Goal: Task Accomplishment & Management: Complete application form

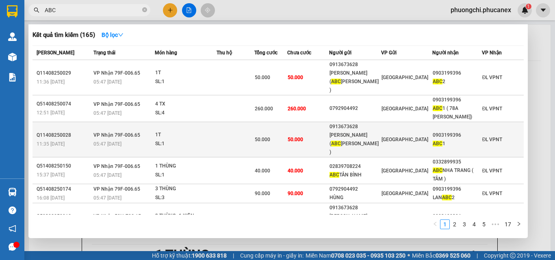
drag, startPoint x: 0, startPoint y: 0, endPoint x: 80, endPoint y: 129, distance: 152.2
click at [80, 140] on div "11:35 [DATE]" at bounding box center [64, 144] width 54 height 9
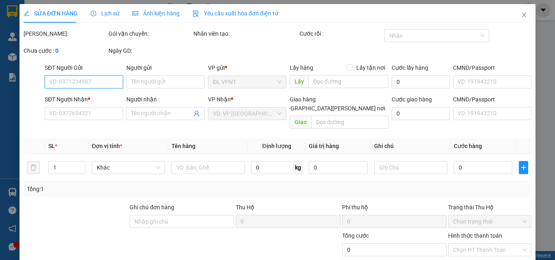
type input "0913673628"
type input "HIẾU ( ABC BÌNH CHÁNH )"
type input "0903199396"
type input "ABC 1"
type input "50.000"
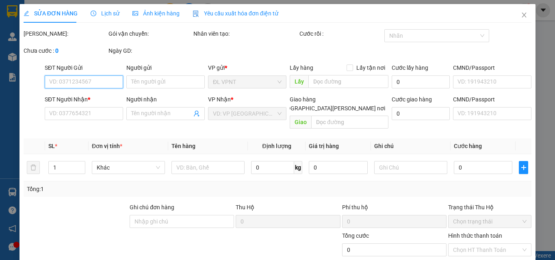
type input "50.000"
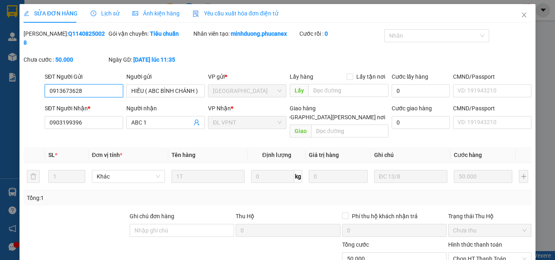
scroll to position [42, 0]
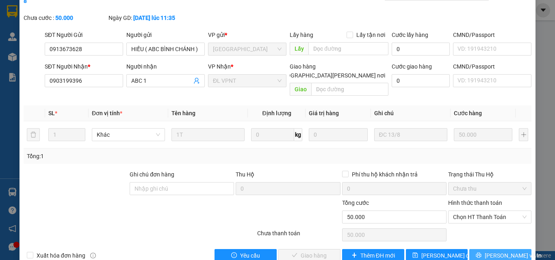
click at [493, 251] on span "[PERSON_NAME] và In" at bounding box center [513, 255] width 57 height 9
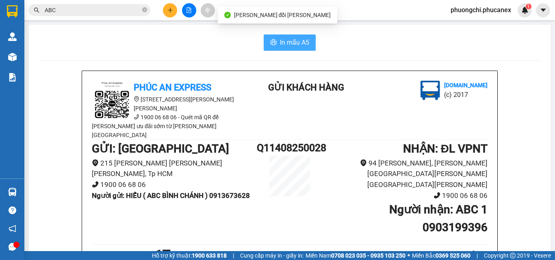
click at [290, 42] on span "In mẫu A5" at bounding box center [294, 42] width 29 height 10
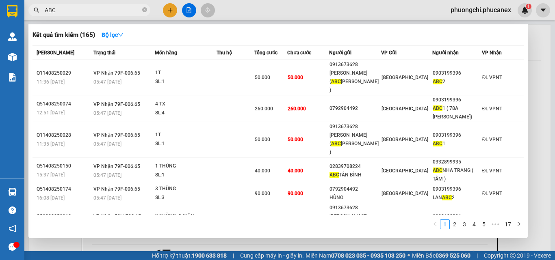
click at [91, 9] on input "ABC" at bounding box center [93, 10] width 96 height 9
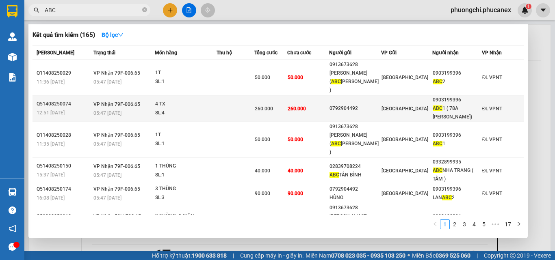
click at [93, 95] on td "[PERSON_NAME] 79F-006.65 05:47 [DATE]" at bounding box center [123, 108] width 64 height 27
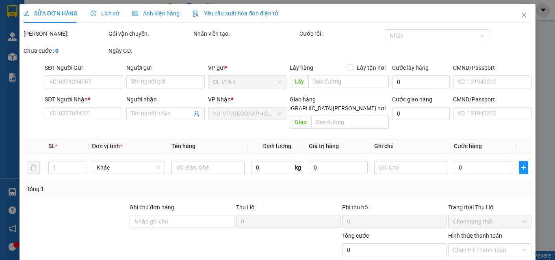
type input "0792904492"
type input "0903199396"
type input "ABC 1 ( 78A [PERSON_NAME])"
type input "260.000"
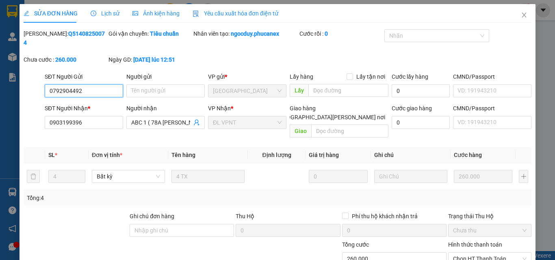
scroll to position [38, 0]
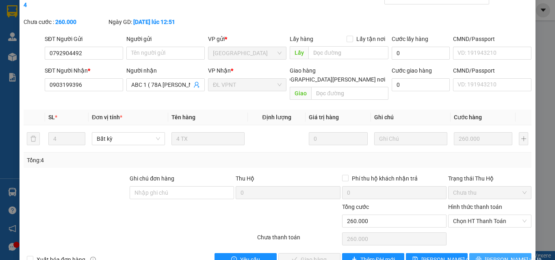
click at [505, 256] on span "[PERSON_NAME] và In" at bounding box center [513, 260] width 57 height 9
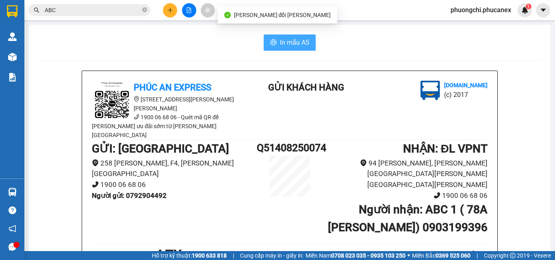
click at [287, 44] on span "In mẫu A5" at bounding box center [294, 42] width 29 height 10
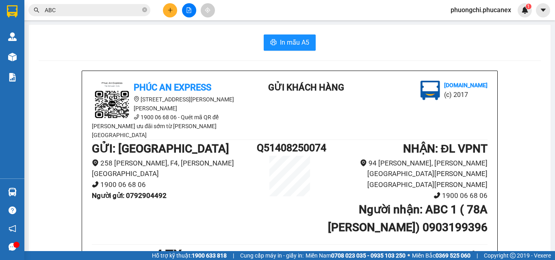
click at [91, 8] on input "ABC" at bounding box center [93, 10] width 96 height 9
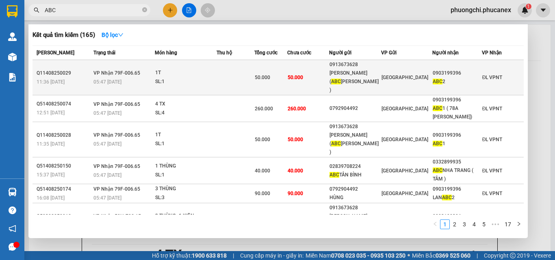
click at [93, 72] on td "[PERSON_NAME] 79F-006.65 05:47 [DATE]" at bounding box center [123, 77] width 64 height 35
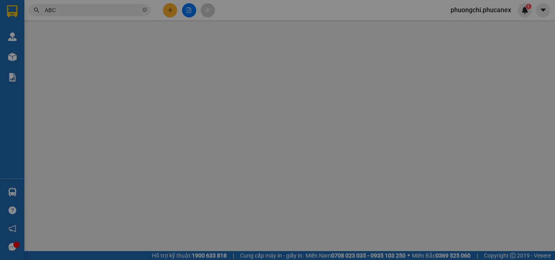
type input "0913673628"
type input "HIẾU ( ABC BÌNH CHÁNH )"
type input "0903199396"
type input "ABC 2"
type input "50.000"
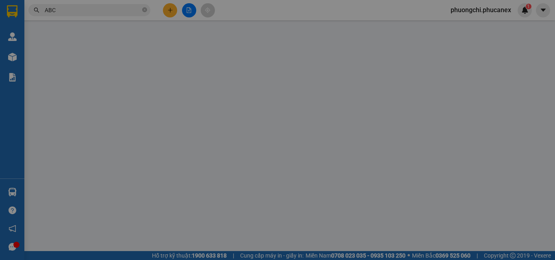
type input "50.000"
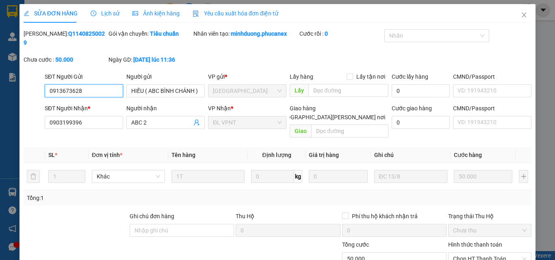
scroll to position [42, 0]
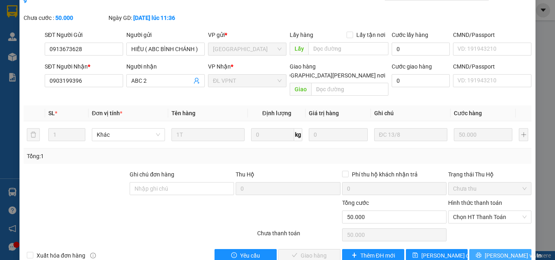
click at [504, 251] on span "[PERSON_NAME] và In" at bounding box center [513, 255] width 57 height 9
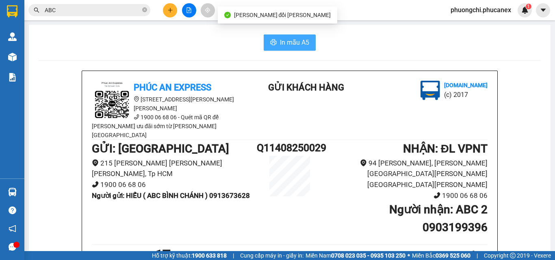
click at [289, 43] on span "In mẫu A5" at bounding box center [294, 42] width 29 height 10
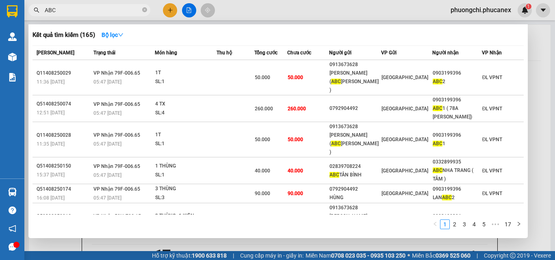
click at [93, 9] on input "ABC" at bounding box center [93, 10] width 96 height 9
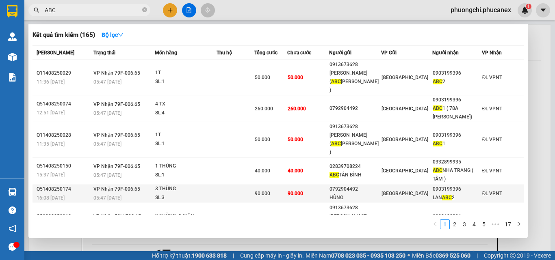
click at [251, 184] on td at bounding box center [236, 193] width 38 height 19
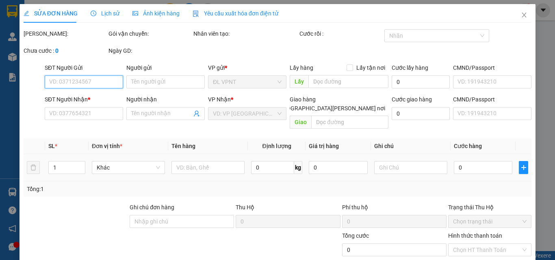
type input "0792904492"
type input "HÙNG"
type input "0903199396"
type input "LAN ABC 2"
type input "90.000"
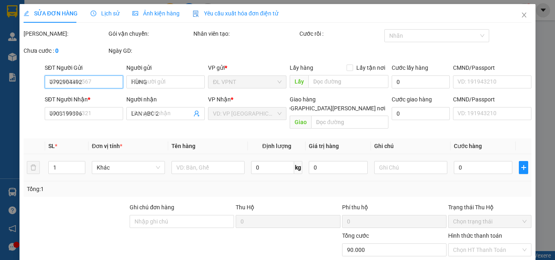
type input "90.000"
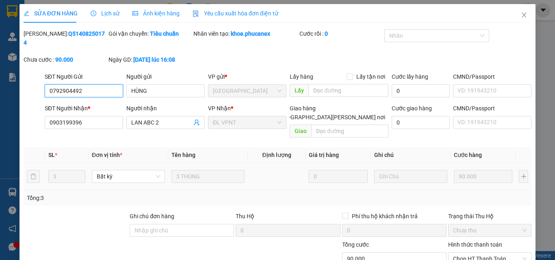
scroll to position [42, 0]
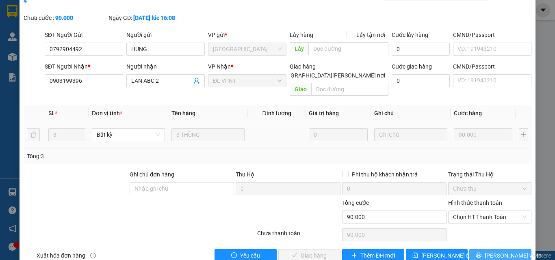
click at [505, 251] on span "[PERSON_NAME] và In" at bounding box center [513, 255] width 57 height 9
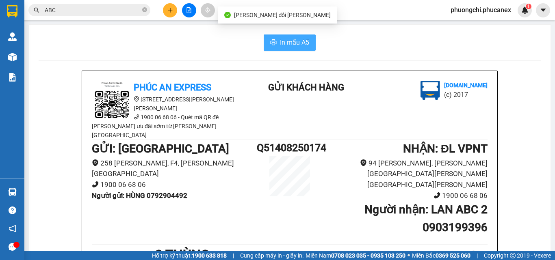
click at [299, 43] on span "In mẫu A5" at bounding box center [294, 42] width 29 height 10
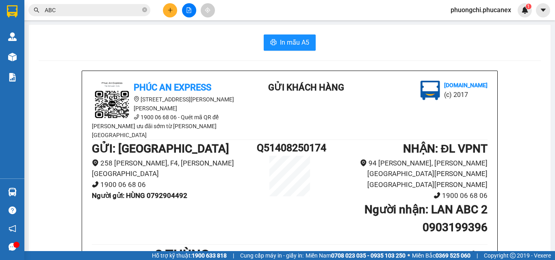
click at [100, 11] on input "ABC" at bounding box center [93, 10] width 96 height 9
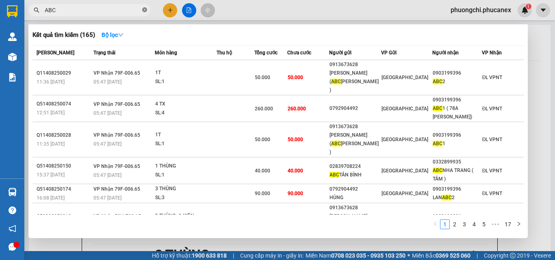
click at [145, 8] on icon "close-circle" at bounding box center [144, 9] width 5 height 5
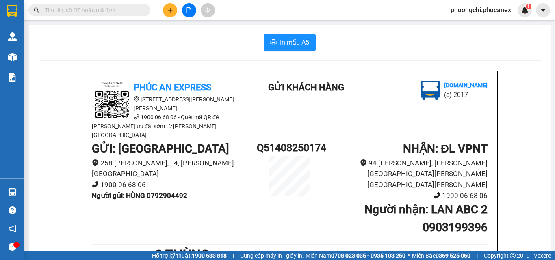
click at [114, 9] on input "text" at bounding box center [93, 10] width 96 height 9
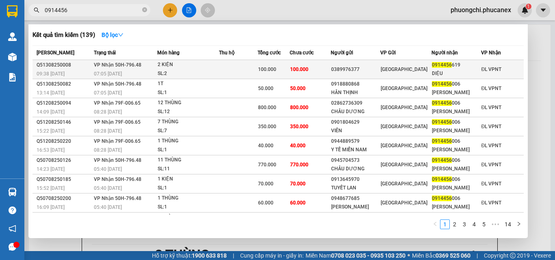
type input "0914456"
click at [378, 72] on div "0389976377" at bounding box center [355, 69] width 48 height 9
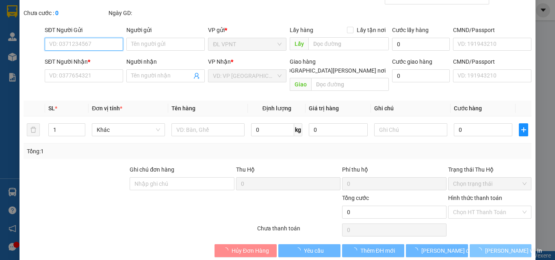
type input "0389976377"
type input "0914456619"
type input "DIỆU"
type input "100.000"
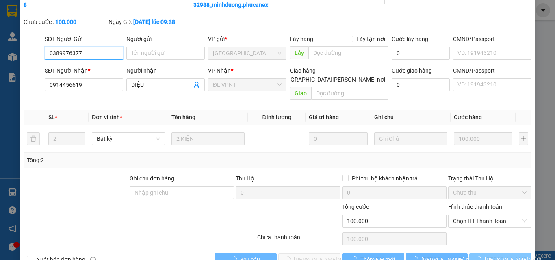
scroll to position [42, 0]
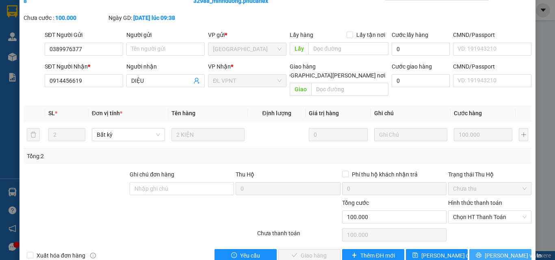
click at [498, 251] on span "[PERSON_NAME] và In" at bounding box center [513, 255] width 57 height 9
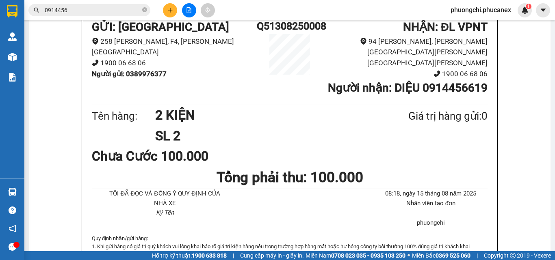
scroll to position [81, 0]
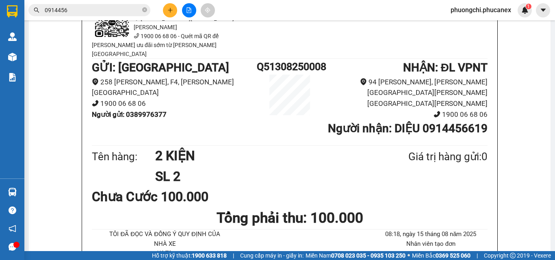
drag, startPoint x: 146, startPoint y: 9, endPoint x: 130, endPoint y: 11, distance: 15.9
click at [144, 10] on icon "close-circle" at bounding box center [144, 9] width 5 height 5
click at [124, 11] on input "text" at bounding box center [93, 10] width 96 height 9
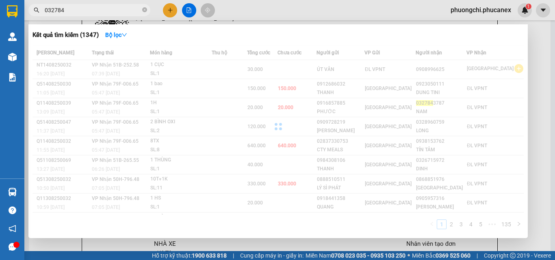
type input "0327843"
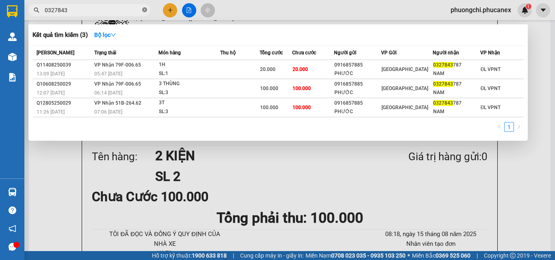
click at [147, 12] on icon "close-circle" at bounding box center [144, 9] width 5 height 5
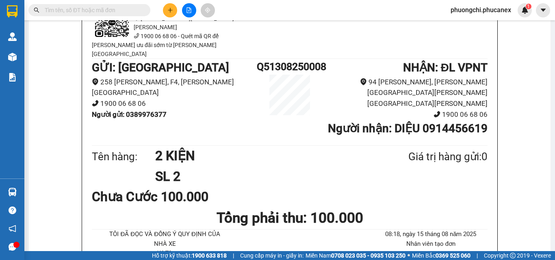
click at [129, 8] on input "text" at bounding box center [93, 10] width 96 height 9
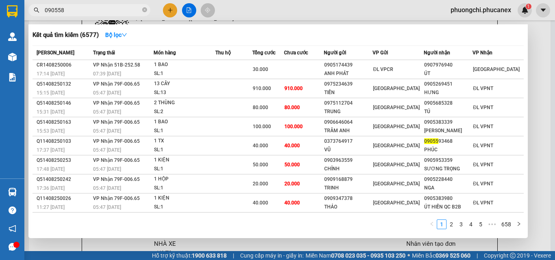
type input "0905588"
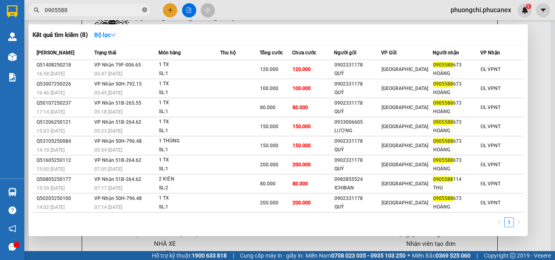
click at [145, 10] on icon "close-circle" at bounding box center [144, 9] width 5 height 5
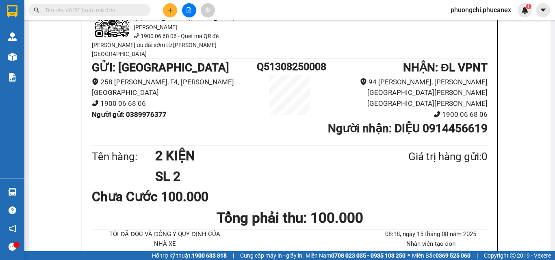
click at [130, 11] on input "text" at bounding box center [93, 10] width 96 height 9
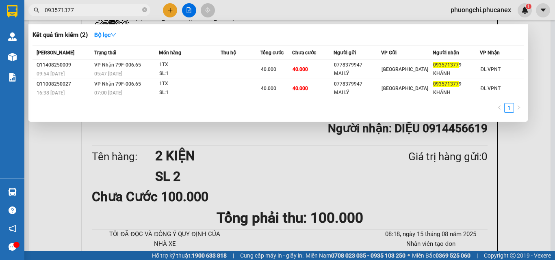
type input "093571377"
click at [145, 11] on icon "close-circle" at bounding box center [144, 9] width 5 height 5
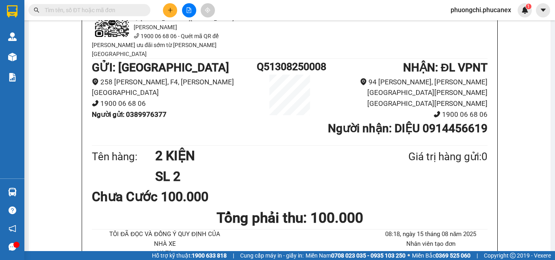
click at [134, 10] on input "text" at bounding box center [93, 10] width 96 height 9
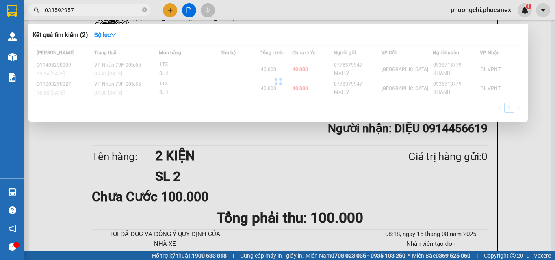
type input "0335929575"
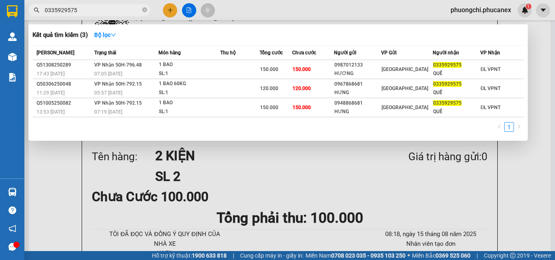
click at [143, 11] on icon "close-circle" at bounding box center [144, 9] width 5 height 5
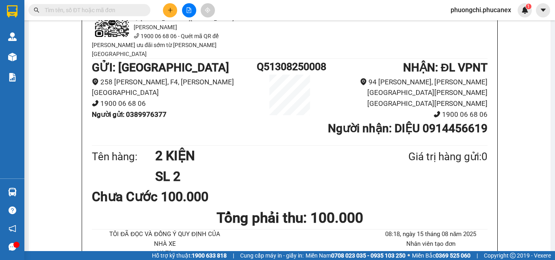
click at [104, 11] on input "text" at bounding box center [93, 10] width 96 height 9
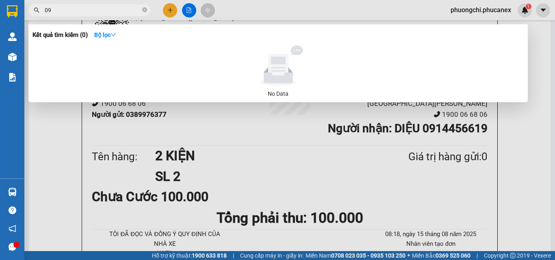
type input "0"
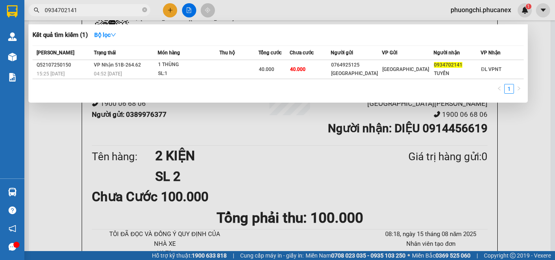
type input "0934702141"
click at [142, 12] on span "0934702141" at bounding box center [89, 10] width 122 height 12
click at [144, 11] on icon "close-circle" at bounding box center [144, 9] width 5 height 5
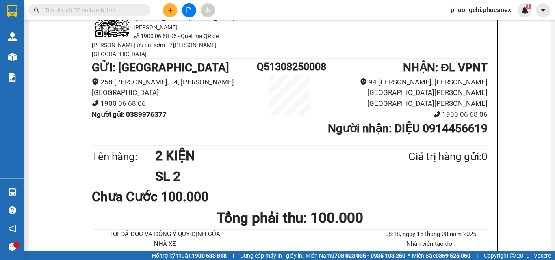
click at [131, 14] on input "text" at bounding box center [93, 10] width 96 height 9
paste input "0782735612"
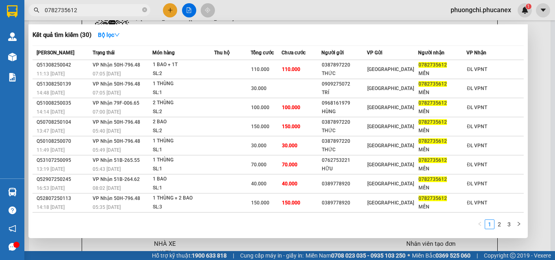
type input "0782735612"
click at [145, 11] on icon "close-circle" at bounding box center [144, 9] width 5 height 5
click at [119, 12] on input "text" at bounding box center [93, 10] width 96 height 9
type input "096491"
click at [144, 11] on icon "close-circle" at bounding box center [144, 9] width 5 height 5
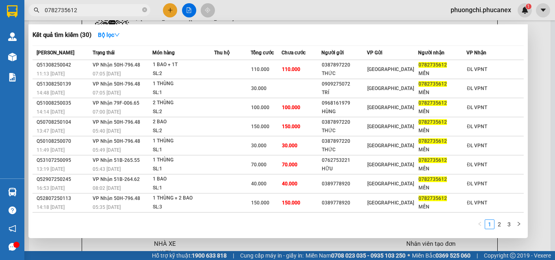
click at [115, 11] on input "text" at bounding box center [93, 10] width 96 height 9
type input "0918122"
click at [146, 11] on icon "close-circle" at bounding box center [144, 9] width 5 height 5
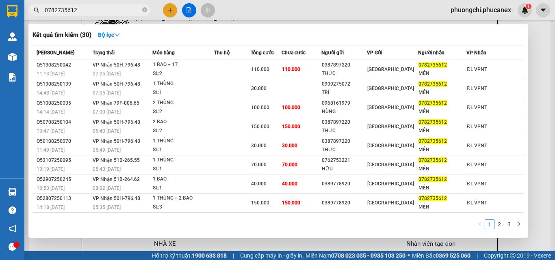
click at [128, 9] on input "text" at bounding box center [93, 10] width 96 height 9
type input "0"
type input "0913408001"
click at [143, 11] on icon "close-circle" at bounding box center [144, 9] width 5 height 5
click at [72, 12] on input "text" at bounding box center [93, 10] width 96 height 9
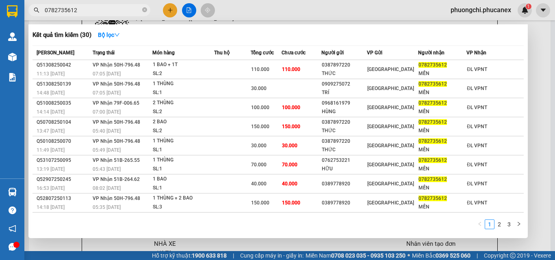
type input "0905050"
click at [144, 9] on icon "close-circle" at bounding box center [144, 9] width 5 height 5
click at [106, 15] on span at bounding box center [89, 10] width 122 height 12
click at [108, 8] on input "text" at bounding box center [93, 10] width 96 height 9
type input "0362977"
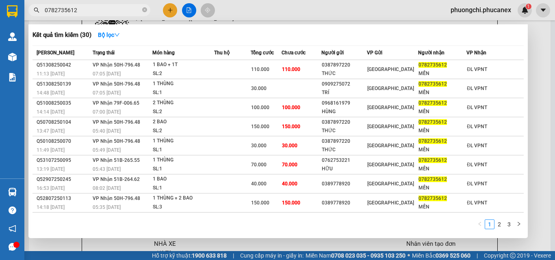
click at [147, 10] on icon "close-circle" at bounding box center [144, 9] width 5 height 5
click at [130, 10] on input "text" at bounding box center [93, 10] width 96 height 9
type input "0962068"
click at [144, 10] on icon "close-circle" at bounding box center [144, 9] width 5 height 5
click at [116, 13] on input "text" at bounding box center [93, 10] width 96 height 9
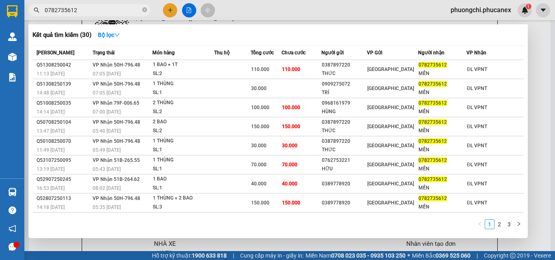
click at [117, 11] on input "text" at bounding box center [93, 10] width 96 height 9
type input "0905167919"
click at [143, 9] on icon "close-circle" at bounding box center [144, 9] width 5 height 5
click at [125, 10] on input "text" at bounding box center [93, 10] width 96 height 9
type input "0917457700"
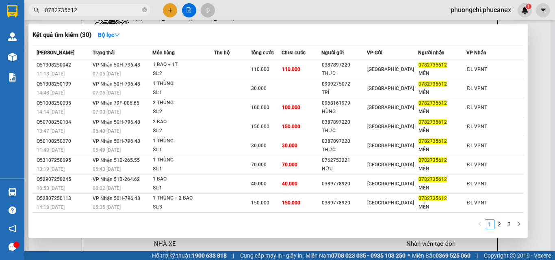
click at [145, 11] on icon "close-circle" at bounding box center [144, 9] width 5 height 5
click at [137, 11] on input "text" at bounding box center [93, 10] width 96 height 9
type input "0935556"
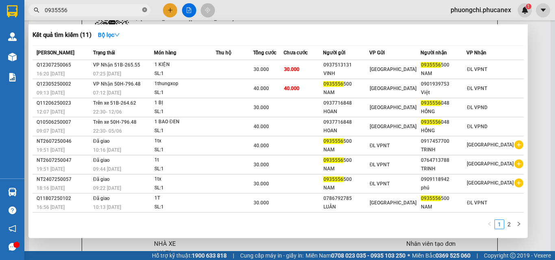
click at [143, 9] on icon "close-circle" at bounding box center [144, 9] width 5 height 5
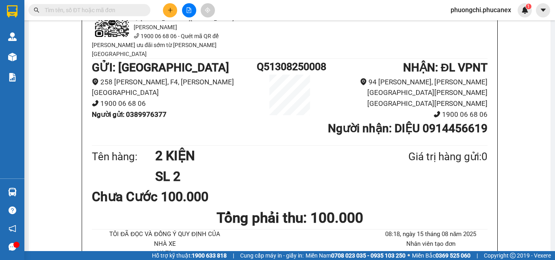
click at [113, 9] on input "text" at bounding box center [93, 10] width 96 height 9
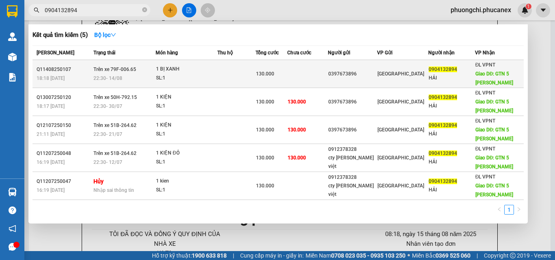
type input "0904132894"
click at [236, 69] on td at bounding box center [236, 74] width 38 height 28
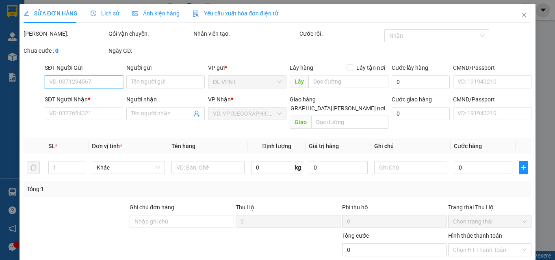
type input "0397673896"
type input "0904132894"
type input "HẢI"
type input "GTN 5 [PERSON_NAME]"
type input "100.000"
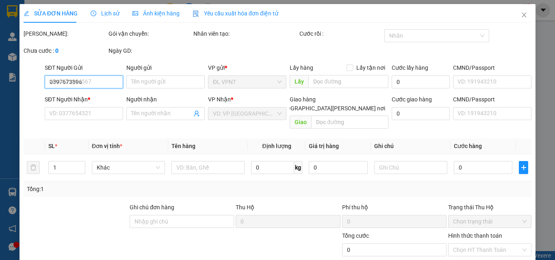
type input "130.000"
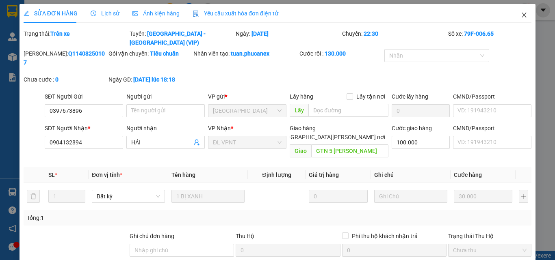
click at [521, 13] on icon "close" at bounding box center [524, 15] width 7 height 7
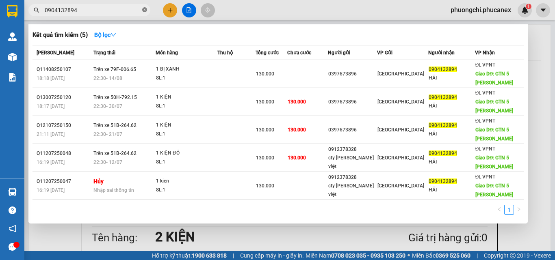
click at [143, 9] on icon "close-circle" at bounding box center [144, 9] width 5 height 5
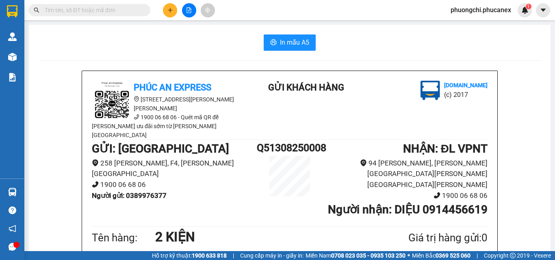
click at [134, 11] on input "text" at bounding box center [93, 10] width 96 height 9
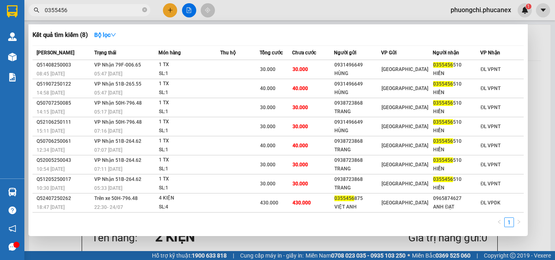
type input "0355456"
drag, startPoint x: 146, startPoint y: 10, endPoint x: 122, endPoint y: 9, distance: 24.0
click at [145, 10] on icon "close-circle" at bounding box center [144, 9] width 5 height 5
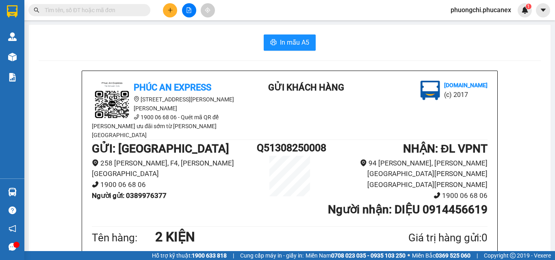
click at [118, 9] on input "text" at bounding box center [93, 10] width 96 height 9
type input "D"
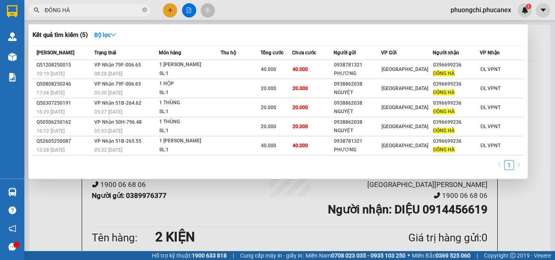
type input "ĐÔNG HÀ"
click at [144, 8] on icon "close-circle" at bounding box center [144, 9] width 5 height 5
click at [132, 8] on input "text" at bounding box center [93, 10] width 96 height 9
click at [56, 9] on input "0986054808" at bounding box center [93, 10] width 96 height 9
type input "0989054808"
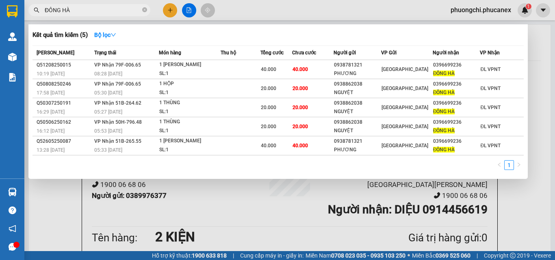
click at [143, 8] on icon "close-circle" at bounding box center [144, 9] width 5 height 5
click at [114, 9] on input "text" at bounding box center [93, 10] width 96 height 9
click at [116, 12] on input "text" at bounding box center [93, 10] width 96 height 9
type input "0962068"
click at [143, 9] on icon "close-circle" at bounding box center [144, 9] width 5 height 5
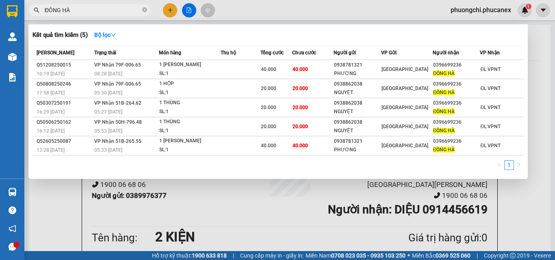
click at [119, 13] on input "text" at bounding box center [93, 10] width 96 height 9
paste input "Q11408250001"
type input "Q11408250001"
click at [144, 9] on icon "close-circle" at bounding box center [144, 9] width 5 height 5
click at [125, 9] on input "text" at bounding box center [93, 10] width 96 height 9
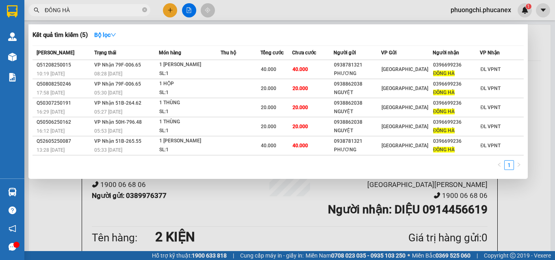
click at [125, 9] on input "text" at bounding box center [93, 10] width 96 height 9
click at [214, 41] on div "In mẫu A5" at bounding box center [290, 43] width 502 height 16
click at [155, 50] on div "In mẫu A5" at bounding box center [290, 43] width 502 height 16
click at [104, 12] on input "text" at bounding box center [93, 10] width 96 height 9
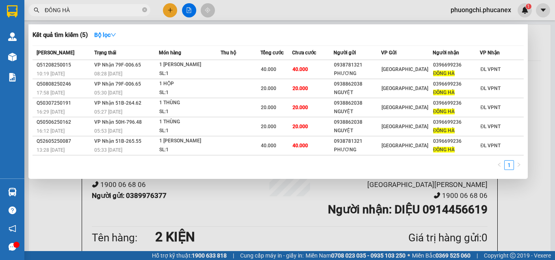
click at [121, 13] on input "text" at bounding box center [93, 10] width 96 height 9
click at [126, 9] on input "text" at bounding box center [93, 10] width 96 height 9
click at [114, 11] on input "text" at bounding box center [93, 10] width 96 height 9
type input "0936207"
click at [143, 12] on icon "close-circle" at bounding box center [144, 9] width 5 height 5
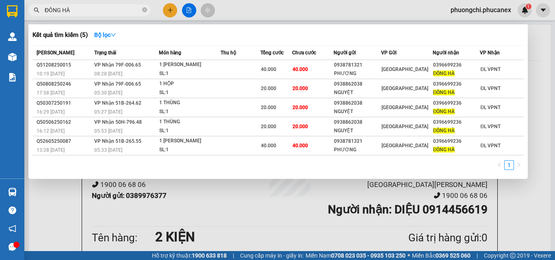
click at [115, 13] on input "text" at bounding box center [93, 10] width 96 height 9
type input "0905578567"
click at [146, 9] on icon "close-circle" at bounding box center [144, 9] width 5 height 5
click at [110, 11] on input "text" at bounding box center [93, 10] width 96 height 9
type input "0914679349"
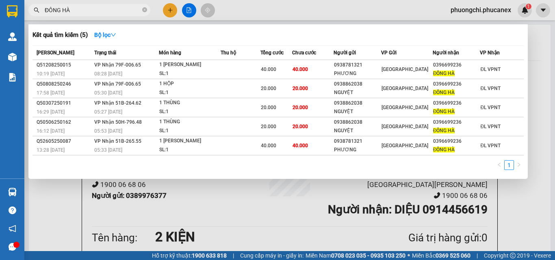
drag, startPoint x: 142, startPoint y: 36, endPoint x: 145, endPoint y: 39, distance: 4.6
click at [145, 39] on div "Kết quả [PERSON_NAME] ( 0 ) Bộ lọc" at bounding box center [278, 34] width 491 height 13
click at [145, 9] on icon "close-circle" at bounding box center [144, 9] width 5 height 5
click at [110, 7] on span at bounding box center [89, 10] width 122 height 12
click at [110, 9] on input "text" at bounding box center [93, 10] width 96 height 9
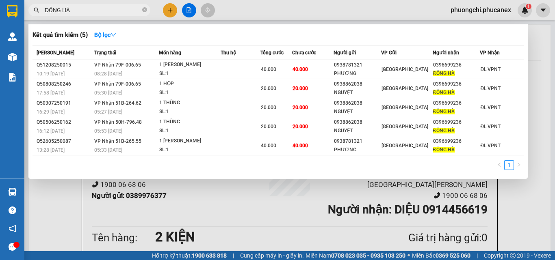
click at [111, 9] on input "text" at bounding box center [93, 10] width 96 height 9
click at [88, 11] on input "text" at bounding box center [93, 10] width 96 height 9
click at [81, 12] on input "text" at bounding box center [93, 10] width 96 height 9
type input "0988443266"
click at [324, 64] on td "50.000" at bounding box center [312, 69] width 41 height 19
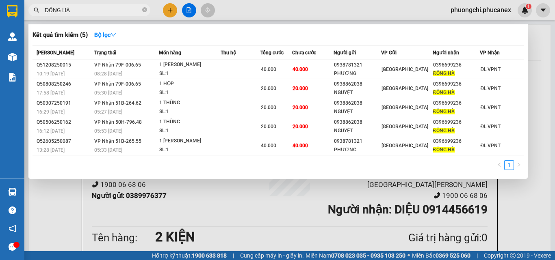
type input "0767670009"
type input "PHONG"
type input "0988443266"
type input "[PERSON_NAME]"
type input "2.000.000"
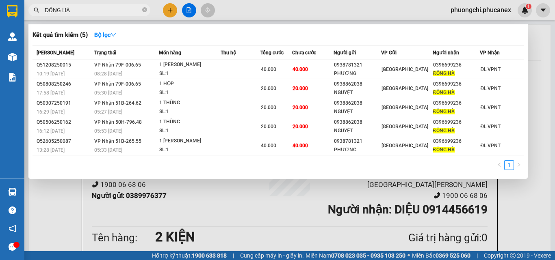
type input "50.000"
click button "[PERSON_NAME] và In"
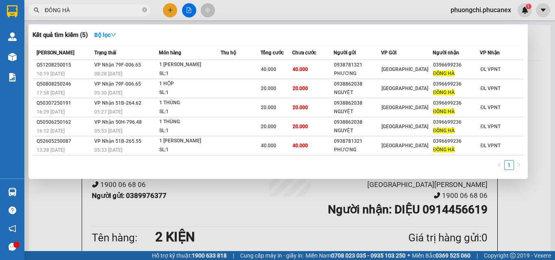
click at [145, 10] on icon "close-circle" at bounding box center [144, 9] width 5 height 5
click at [123, 10] on input "text" at bounding box center [93, 10] width 96 height 9
type input "[PERSON_NAME] HẢO"
click at [147, 11] on icon "close-circle" at bounding box center [144, 9] width 5 height 5
click at [133, 10] on input "text" at bounding box center [93, 10] width 96 height 9
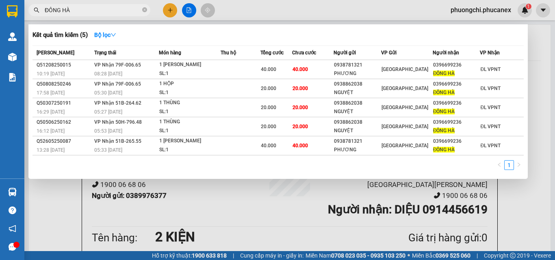
type input "076354"
click at [145, 8] on icon "close-circle" at bounding box center [144, 9] width 5 height 5
click at [119, 7] on input "text" at bounding box center [93, 10] width 96 height 9
type input "0971380"
click at [143, 10] on icon "close-circle" at bounding box center [144, 9] width 5 height 5
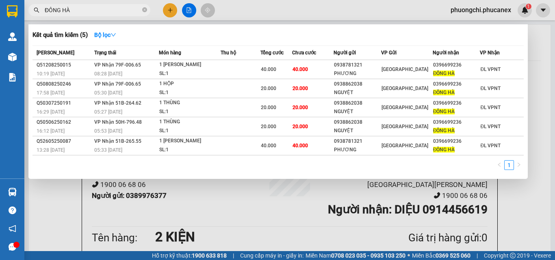
click at [113, 10] on input "text" at bounding box center [93, 10] width 96 height 9
type input "084941"
click at [143, 10] on icon "close-circle" at bounding box center [144, 9] width 5 height 5
click at [116, 9] on input "text" at bounding box center [93, 10] width 96 height 9
type input "0967233759"
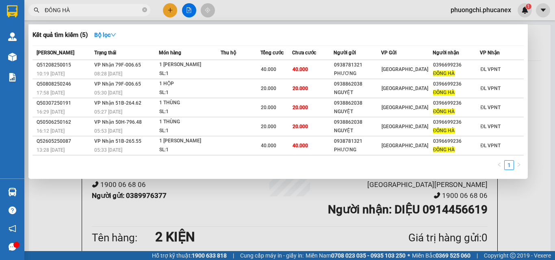
click at [145, 9] on icon "close-circle" at bounding box center [144, 9] width 5 height 5
click at [102, 9] on input "text" at bounding box center [93, 10] width 96 height 9
type input "0"
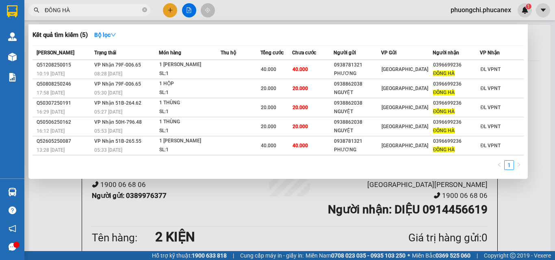
type input "0944955187"
